Goal: Information Seeking & Learning: Learn about a topic

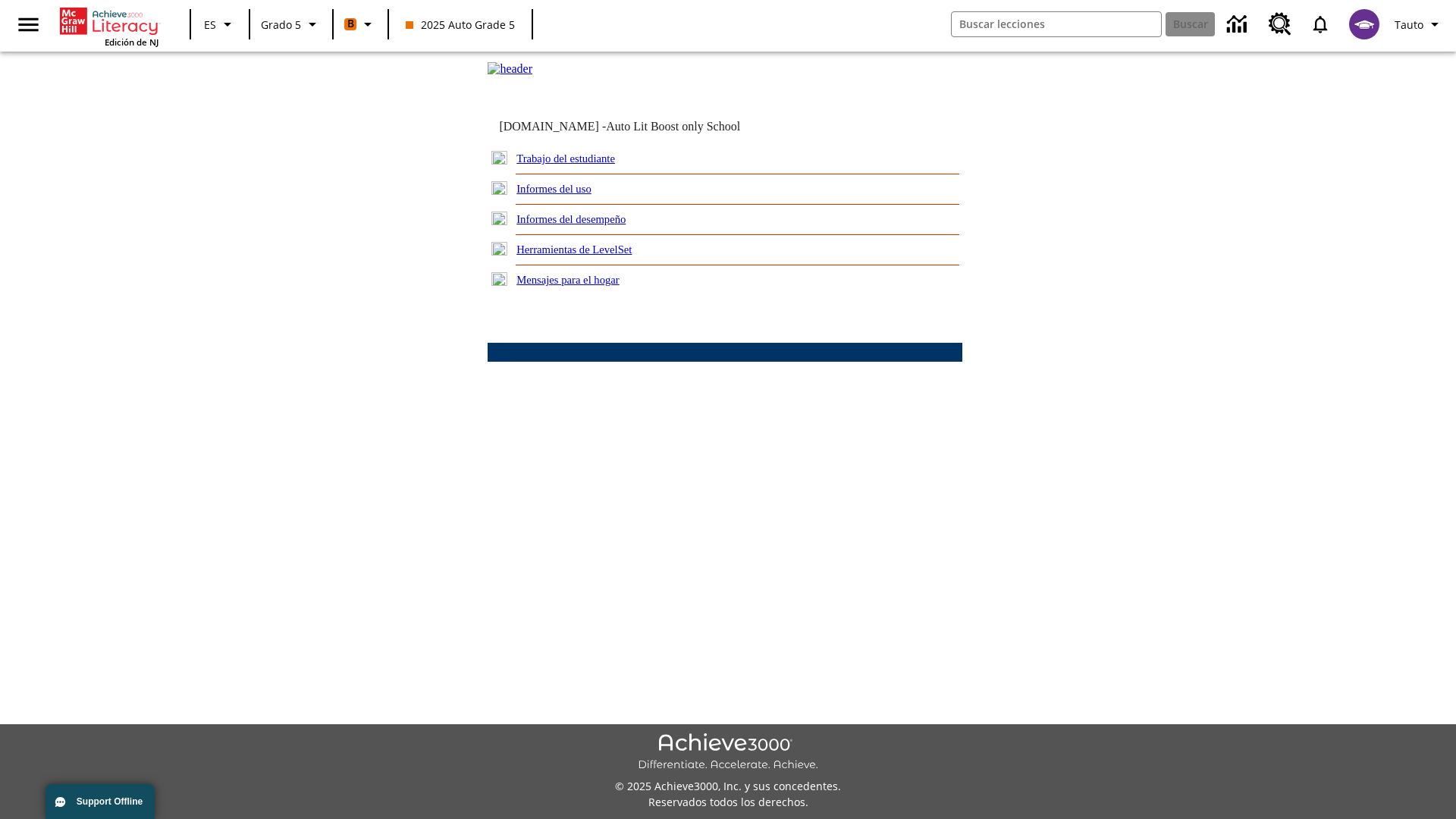
click at [592, 225] on link "Informes del desempeño" at bounding box center [570, 218] width 109 height 12
click at [0, 0] on link "¿Cuál es la posibilidad de que mis estudiantes estén bien encaminados para la u…" at bounding box center [0, 0] width 0 height 0
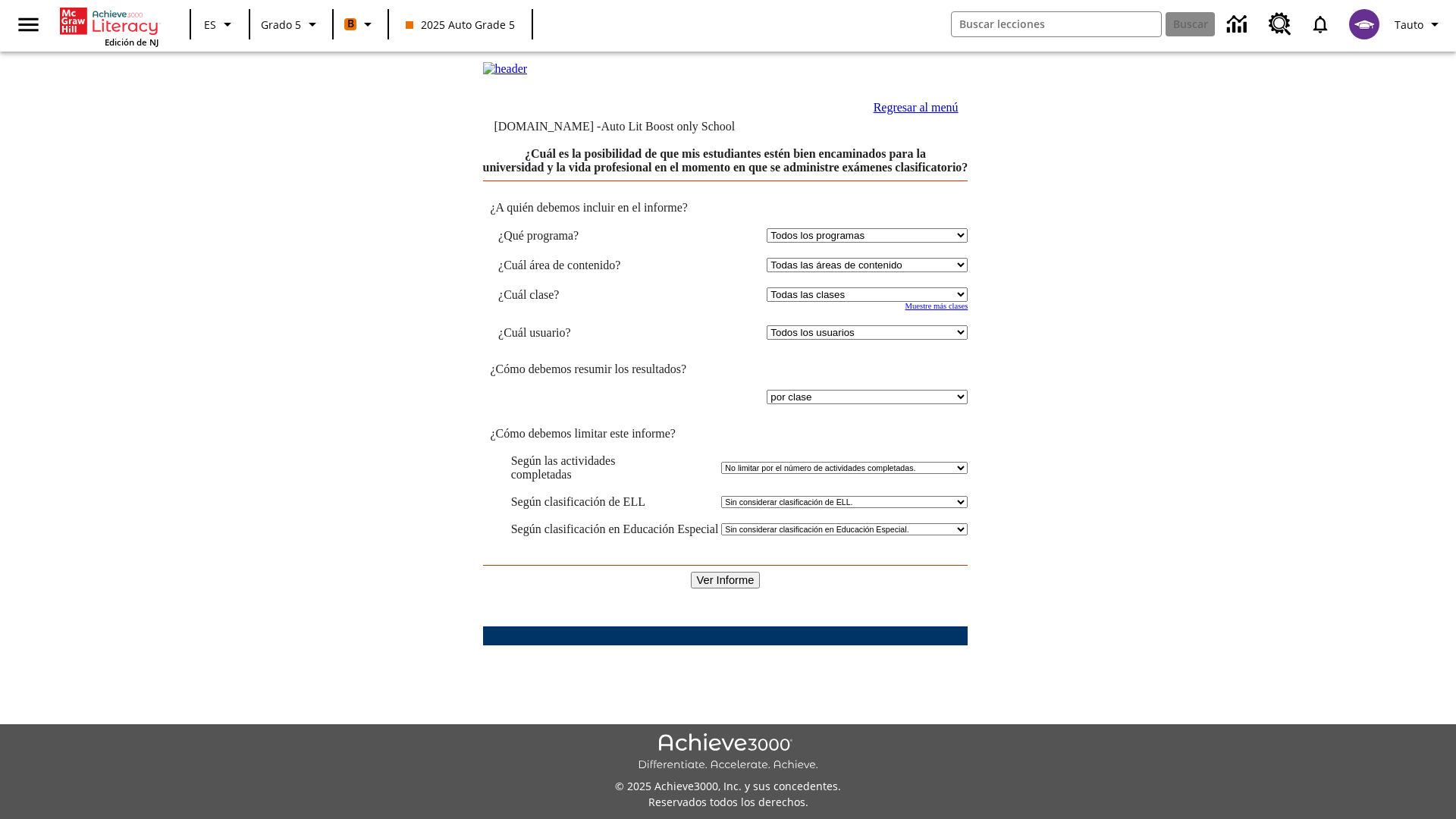
select select "11133131"
